Goal: Information Seeking & Learning: Learn about a topic

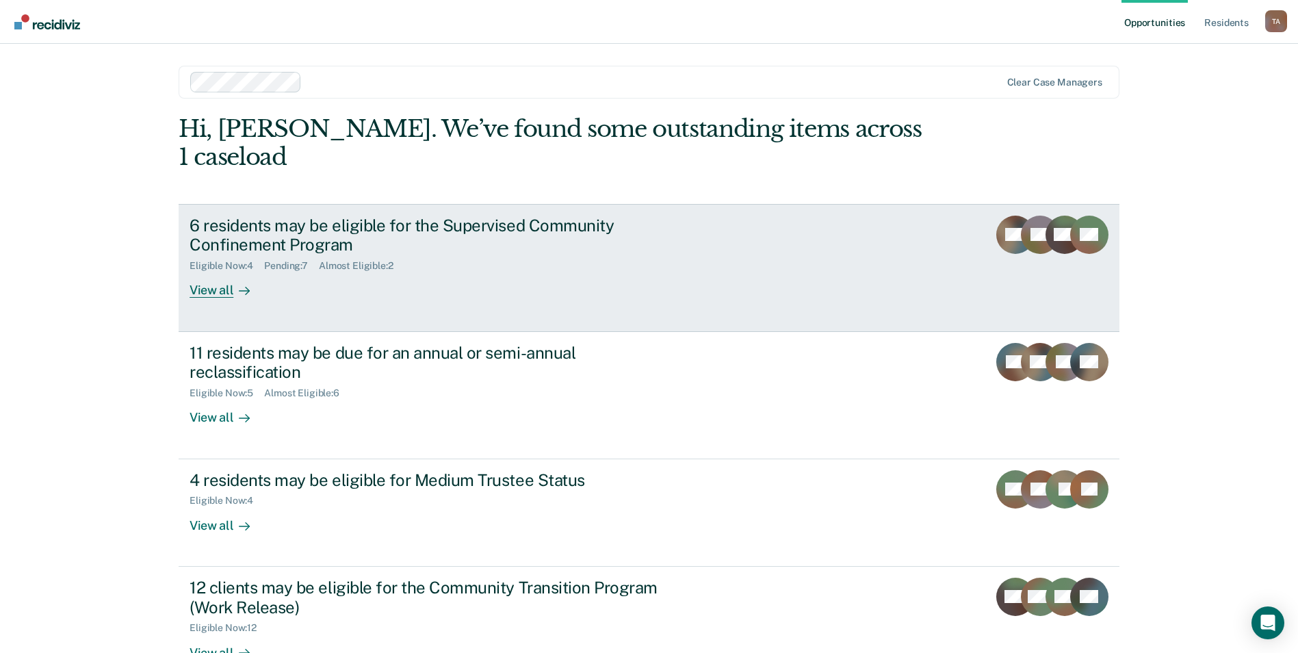
click at [233, 282] on div at bounding box center [241, 290] width 16 height 16
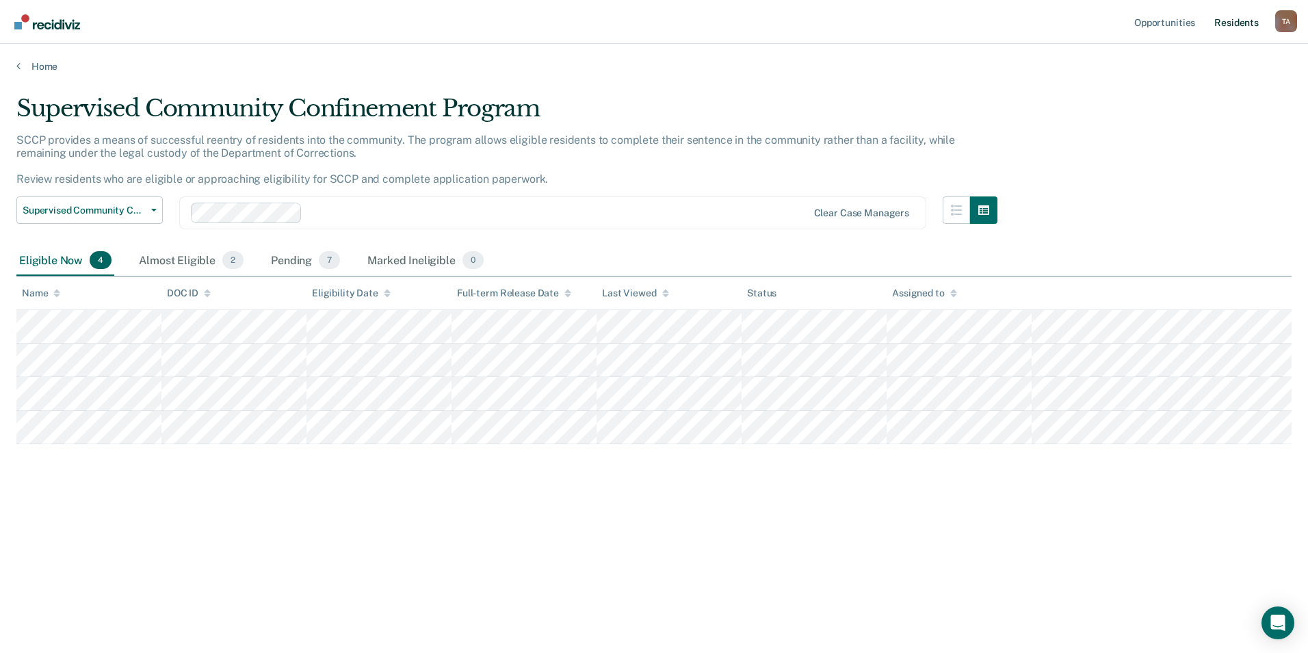
click at [1231, 18] on link "Resident s" at bounding box center [1236, 22] width 50 height 44
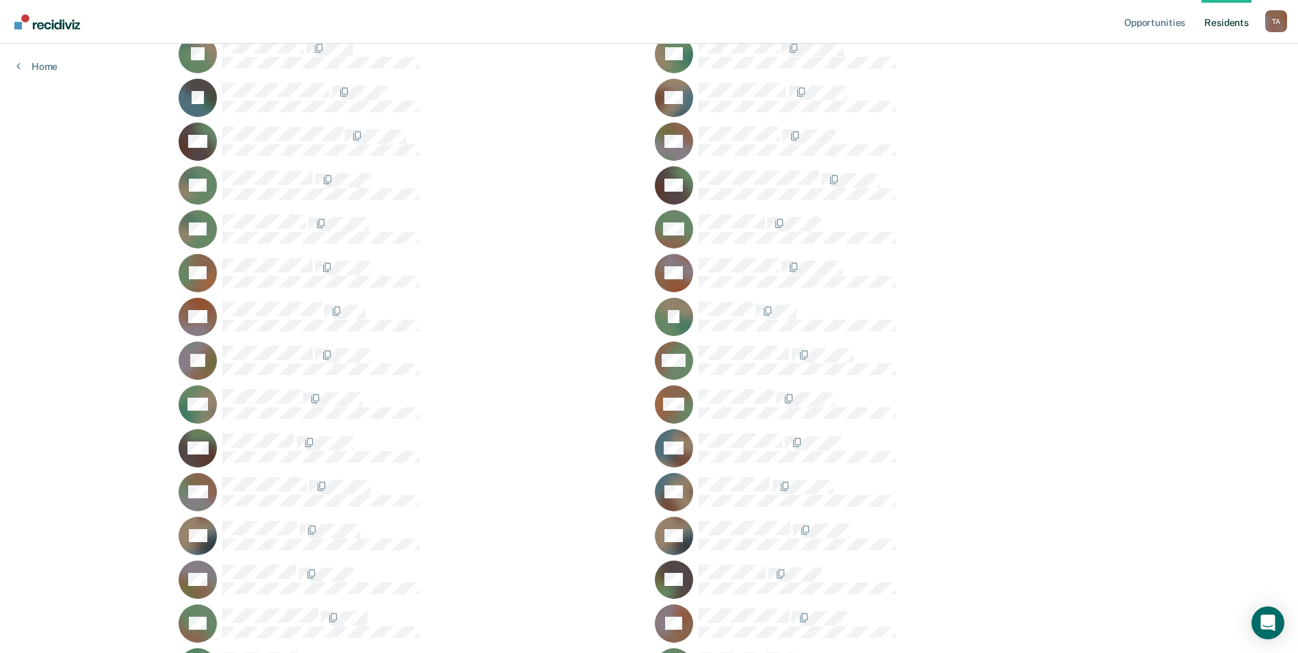
scroll to position [410, 0]
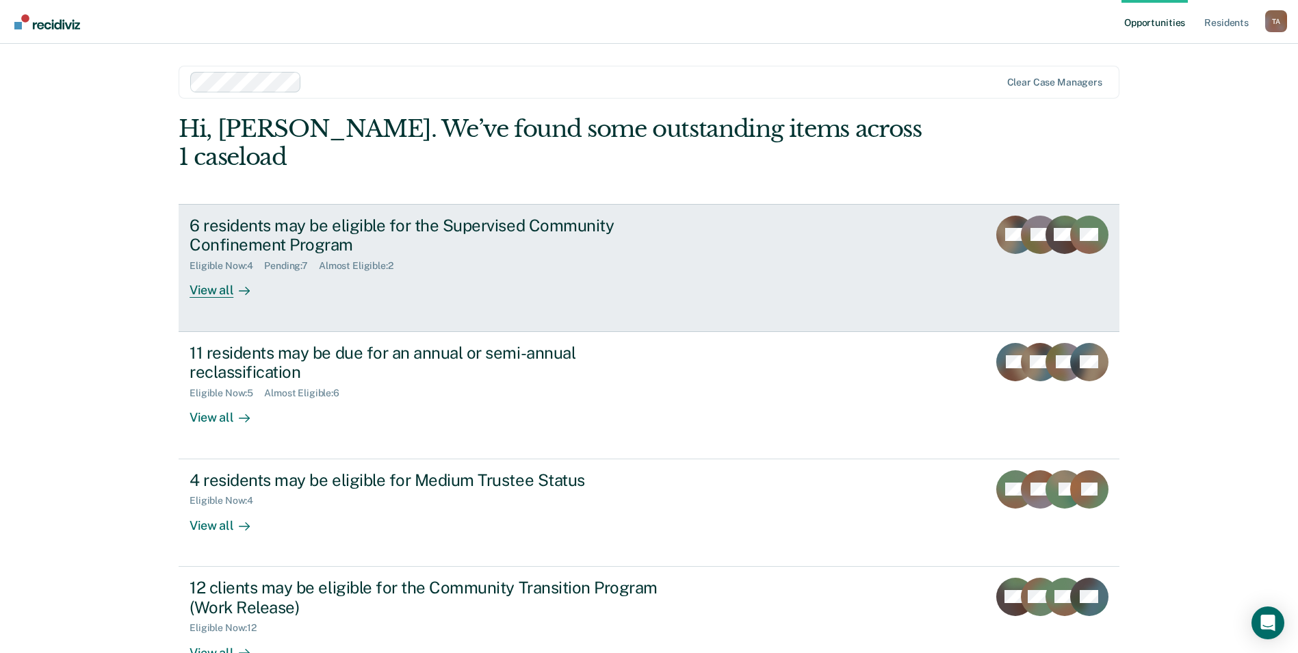
click at [216, 272] on div "View all" at bounding box center [227, 285] width 77 height 27
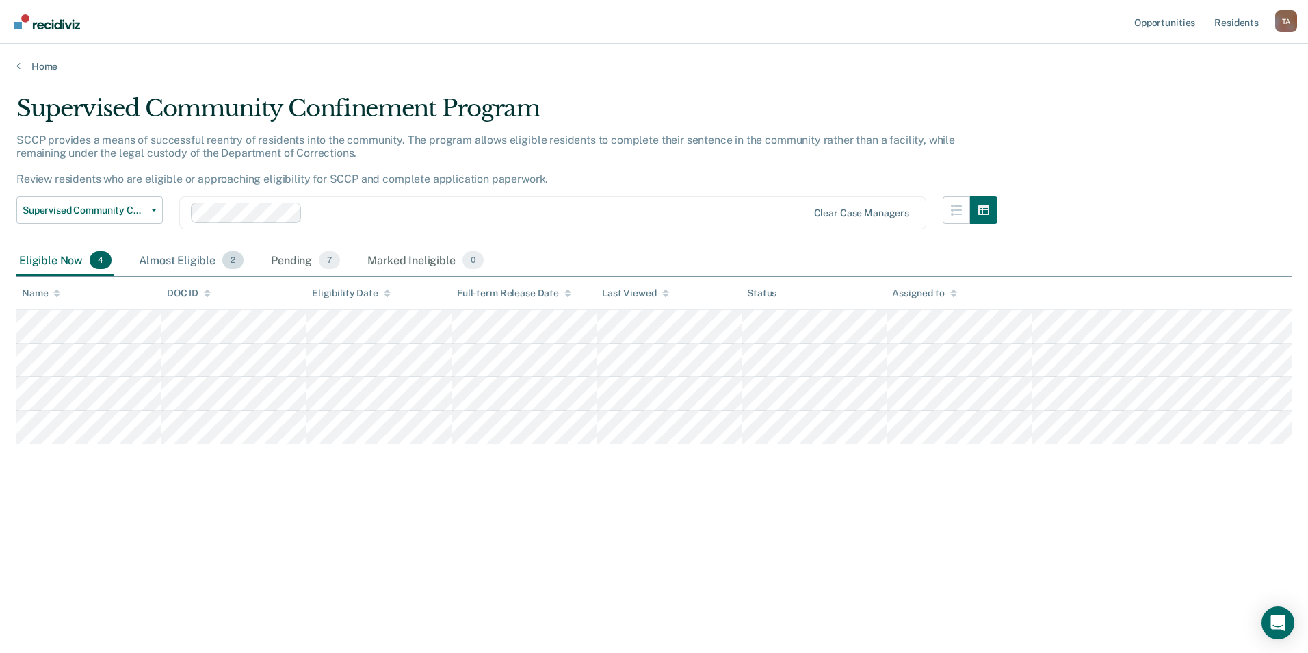
click at [150, 259] on div "Almost Eligible 2" at bounding box center [191, 261] width 110 height 30
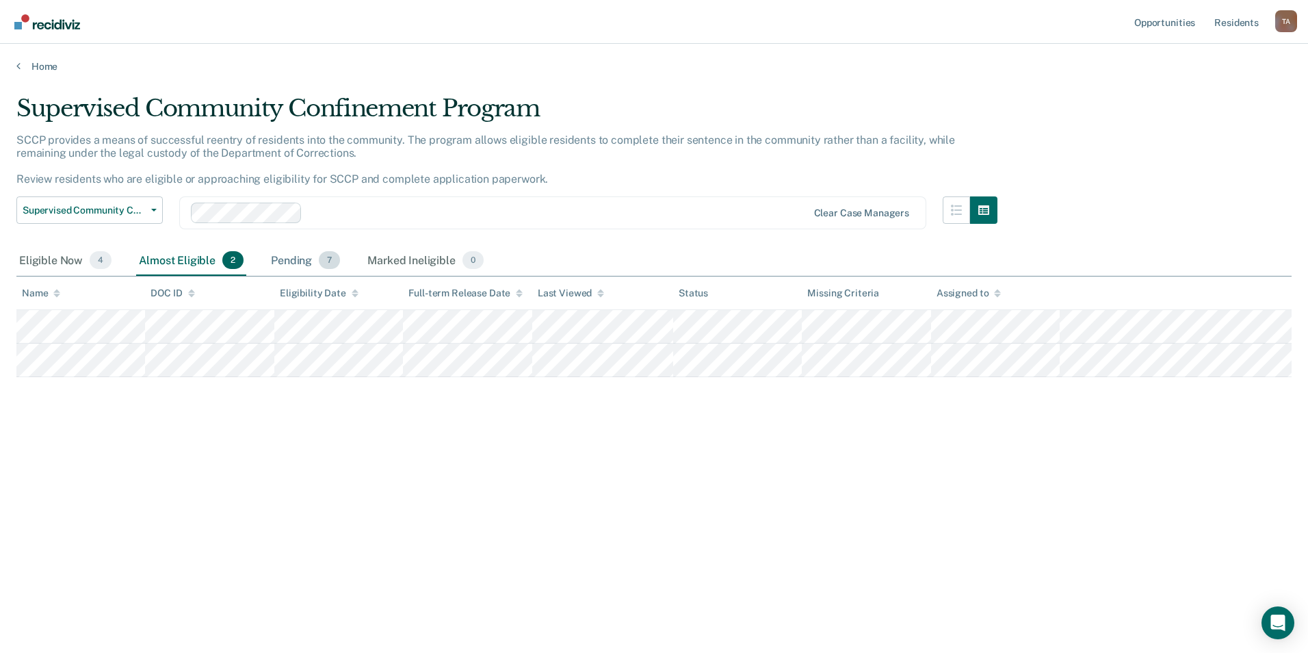
click at [319, 261] on span "7" at bounding box center [329, 260] width 21 height 18
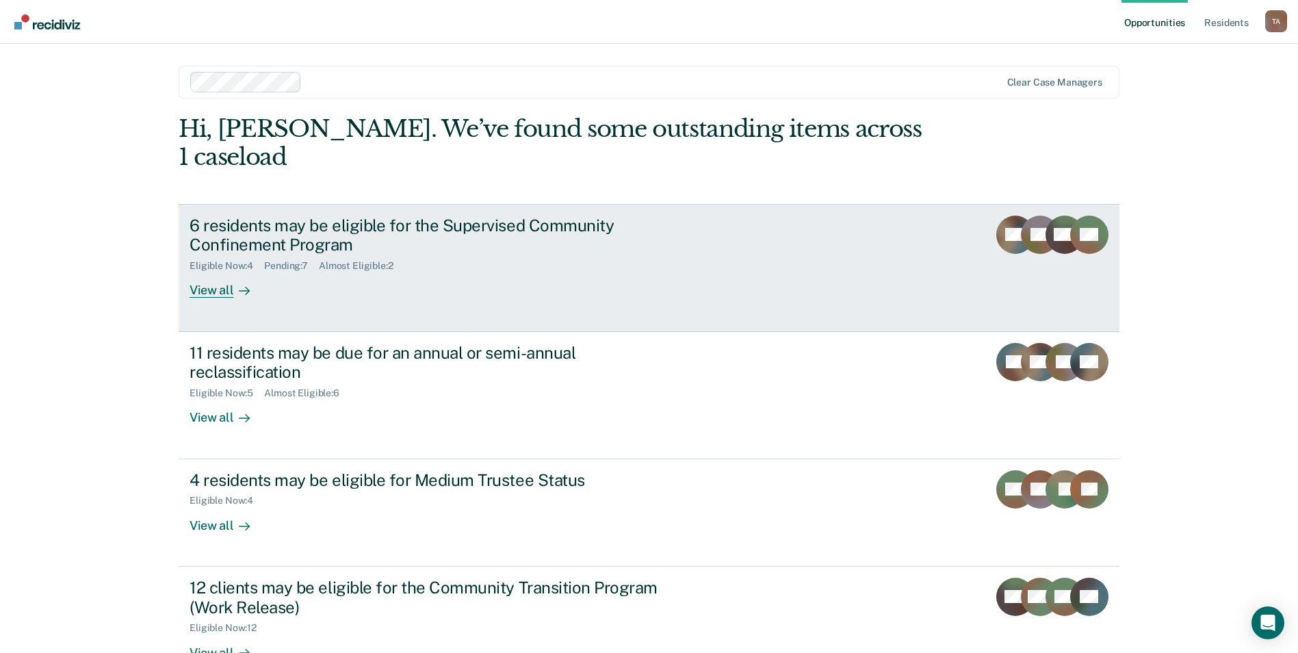
click at [218, 272] on div "View all" at bounding box center [227, 285] width 77 height 27
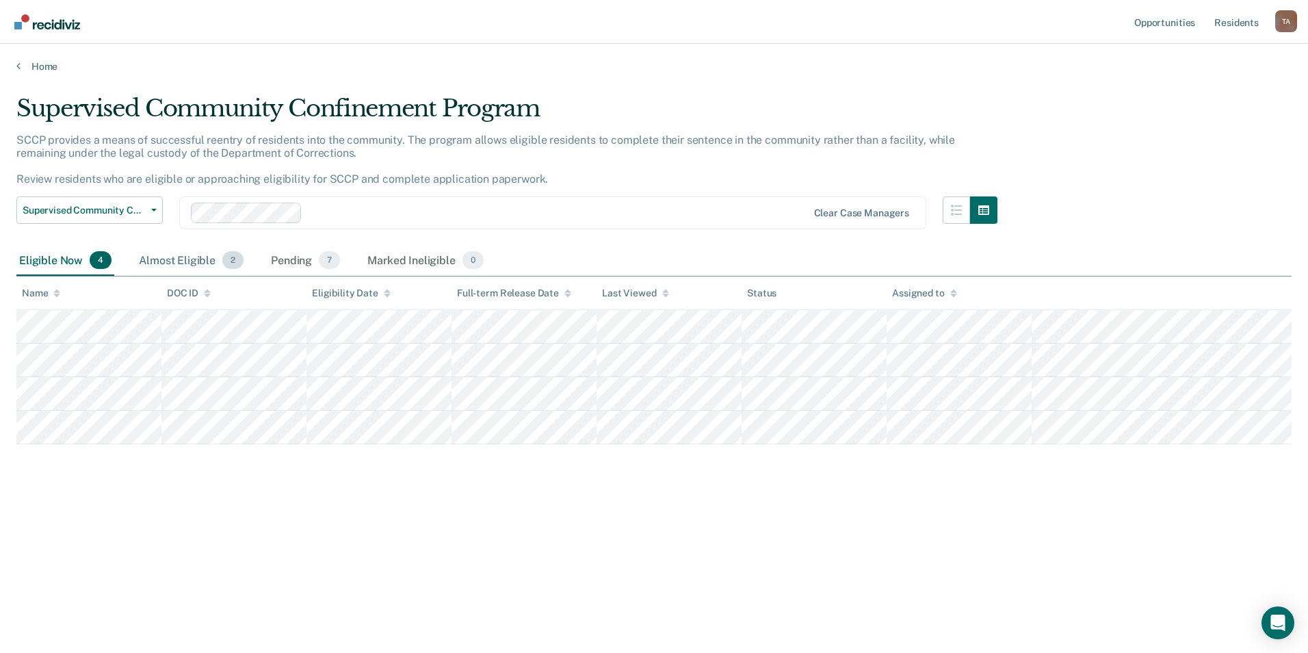
click at [183, 260] on div "Almost Eligible 2" at bounding box center [191, 261] width 110 height 30
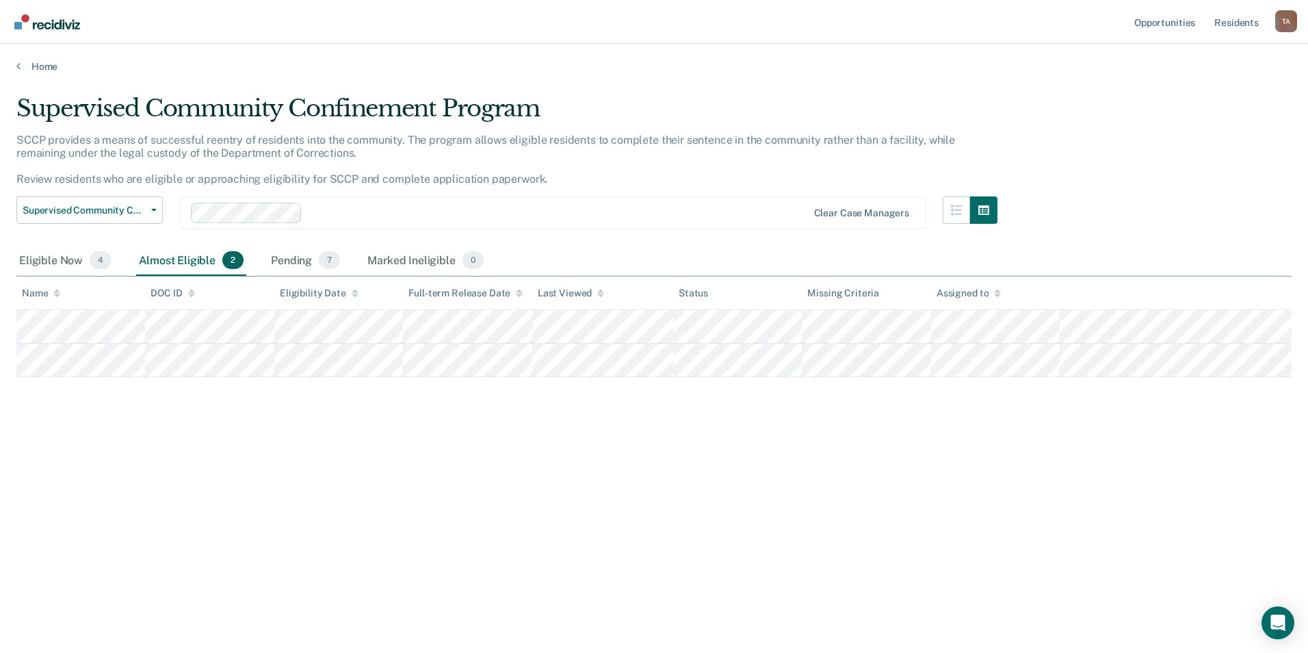
click at [258, 259] on div "Eligible Now 4 Almost Eligible 2 Pending 7 Marked Ineligible 0" at bounding box center [251, 261] width 470 height 30
click at [302, 259] on div "Pending 7" at bounding box center [305, 261] width 75 height 30
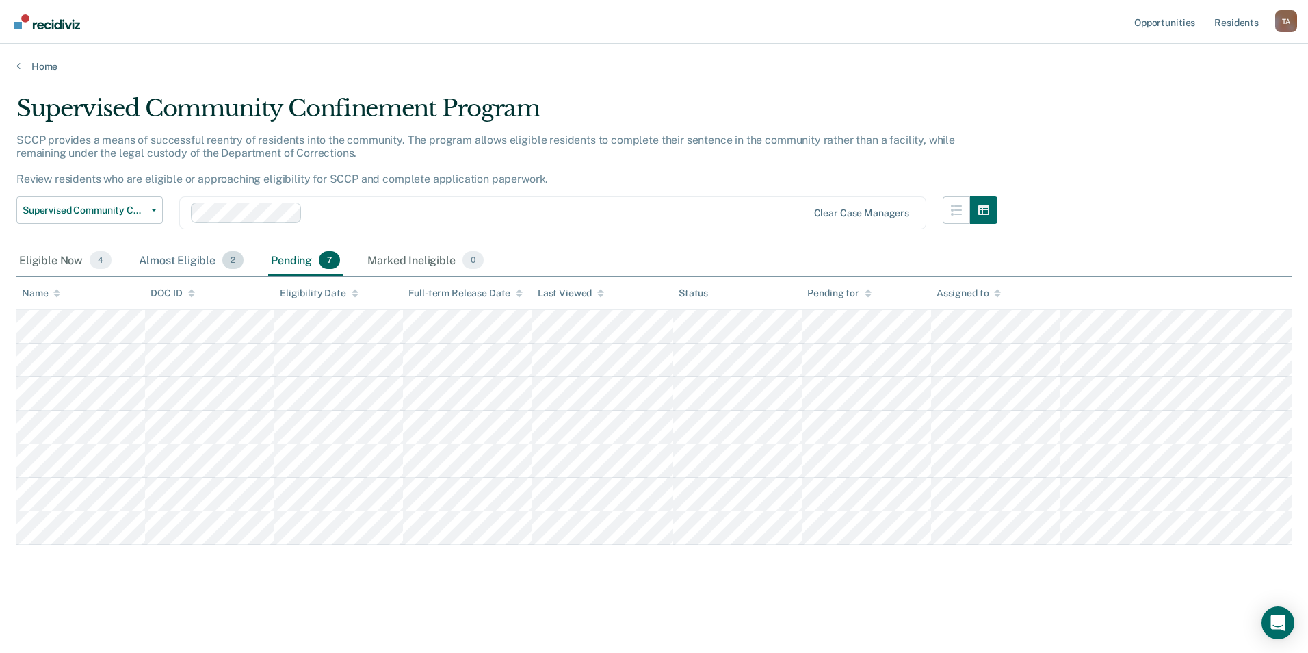
click at [207, 262] on div "Almost Eligible 2" at bounding box center [191, 261] width 110 height 30
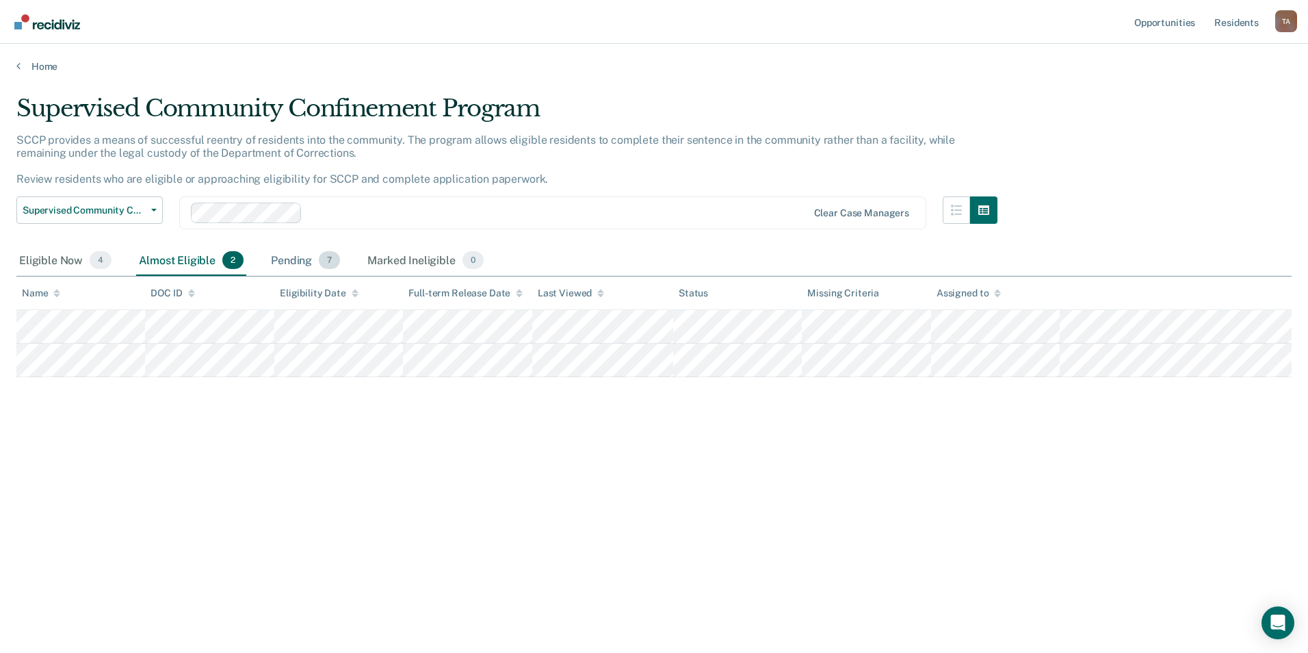
click at [284, 263] on div "Pending 7" at bounding box center [305, 261] width 75 height 30
